Goal: Task Accomplishment & Management: Manage account settings

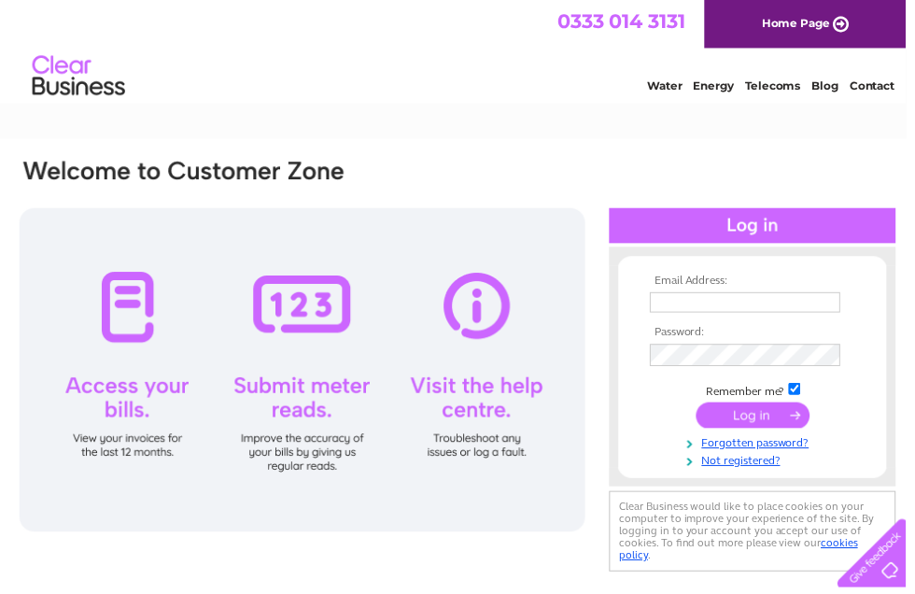
click at [675, 305] on input "text" at bounding box center [753, 305] width 192 height 21
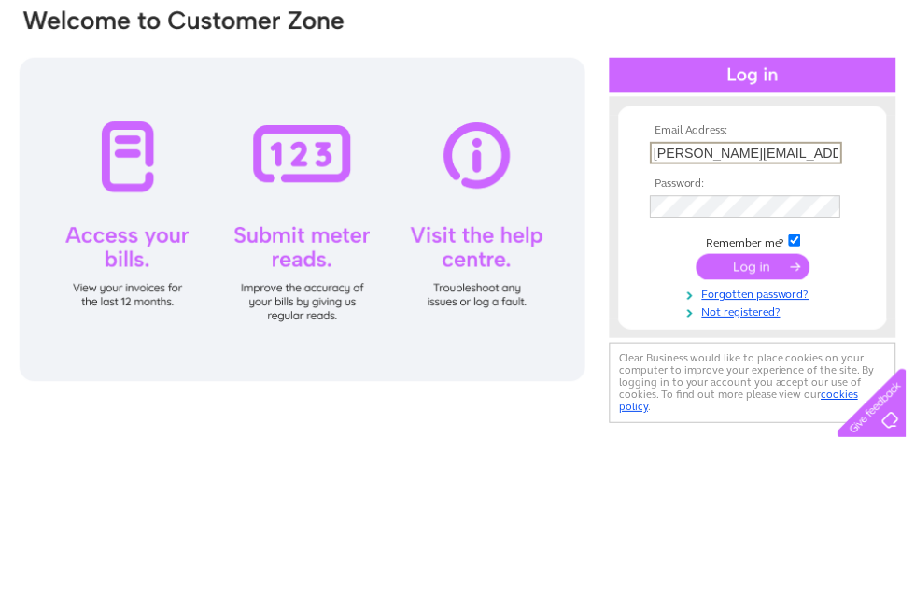
type input "[PERSON_NAME][EMAIL_ADDRESS][PERSON_NAME][DOMAIN_NAME]"
click at [764, 408] on input "submit" at bounding box center [760, 421] width 115 height 26
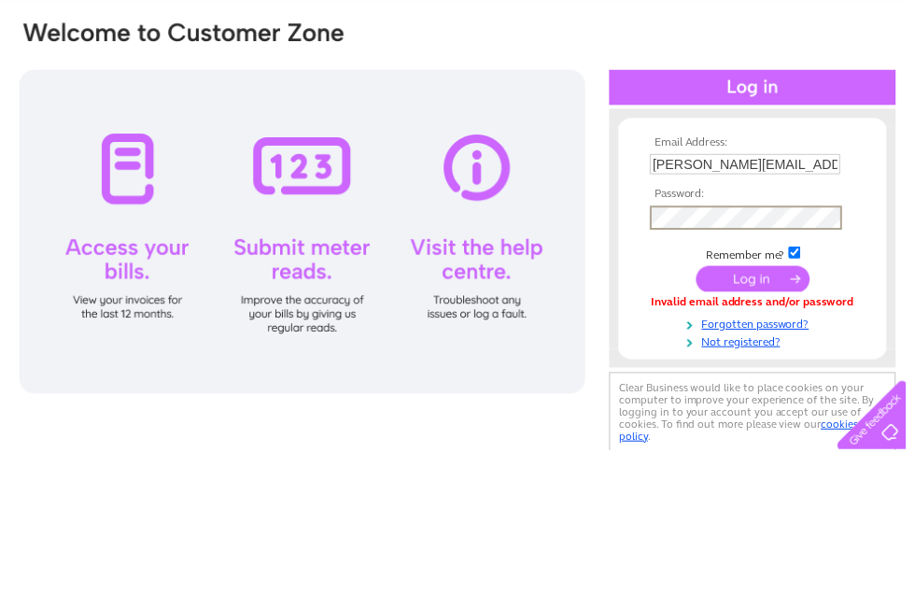
click at [760, 408] on input "submit" at bounding box center [760, 421] width 115 height 26
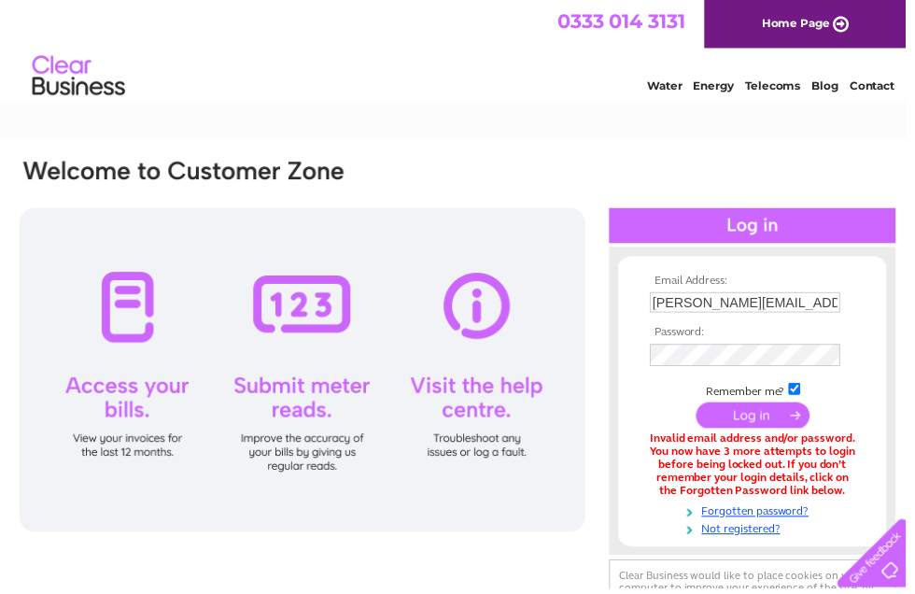
click at [115, 304] on div at bounding box center [306, 373] width 572 height 327
